Goal: Find contact information: Find contact information

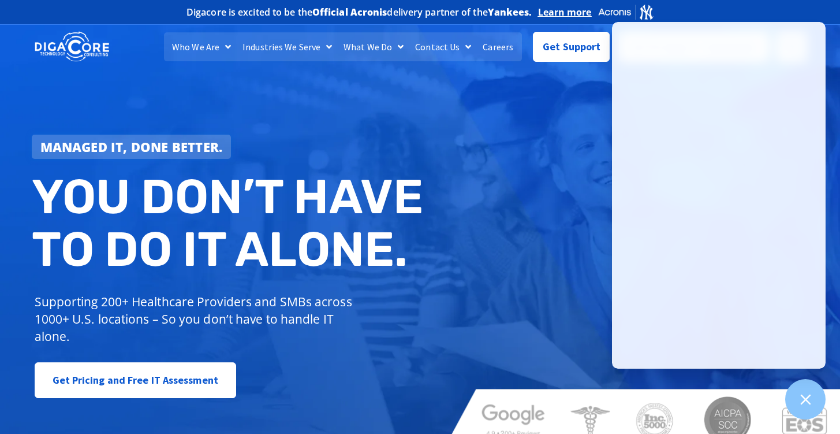
click at [555, 121] on div "Managed IT, done better. You don’t have to do IT alone. Supporting 200+ Healthc…" at bounding box center [420, 234] width 840 height 432
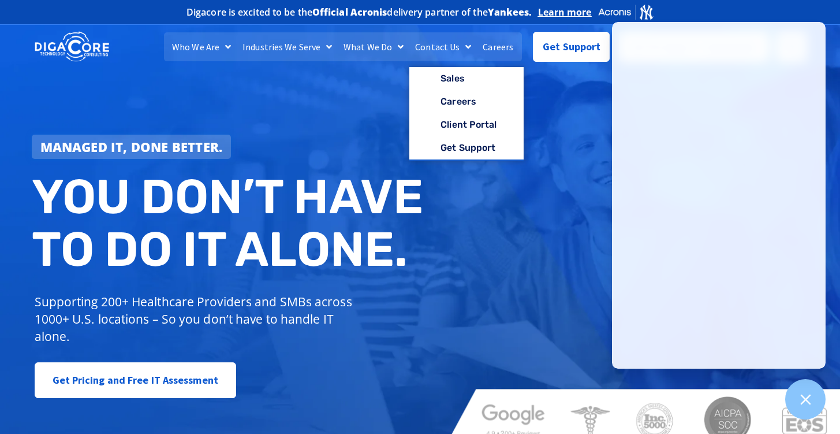
click at [438, 50] on link "Contact Us" at bounding box center [443, 46] width 68 height 29
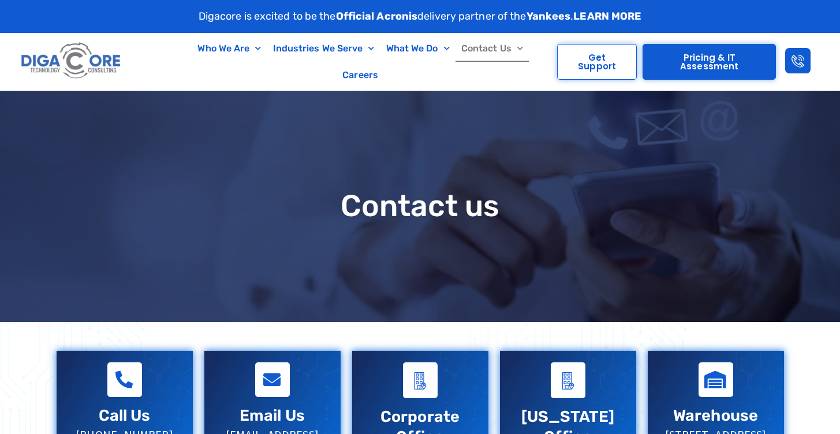
scroll to position [309, 0]
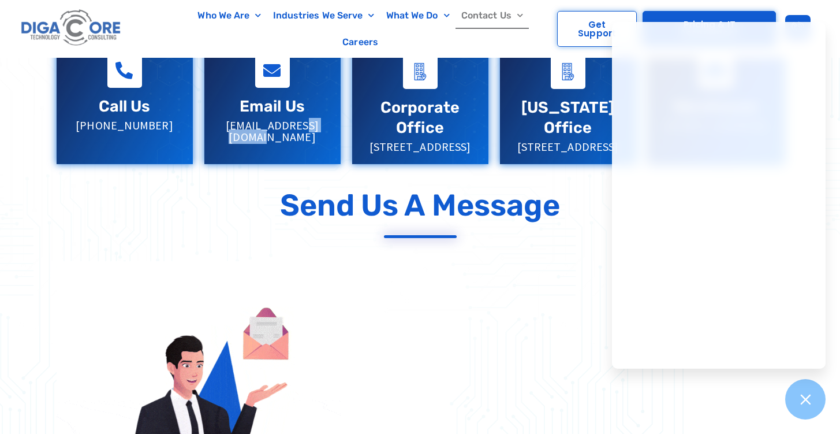
click at [270, 129] on p "sales@digacore.com" at bounding box center [272, 130] width 113 height 23
